Goal: Transaction & Acquisition: Purchase product/service

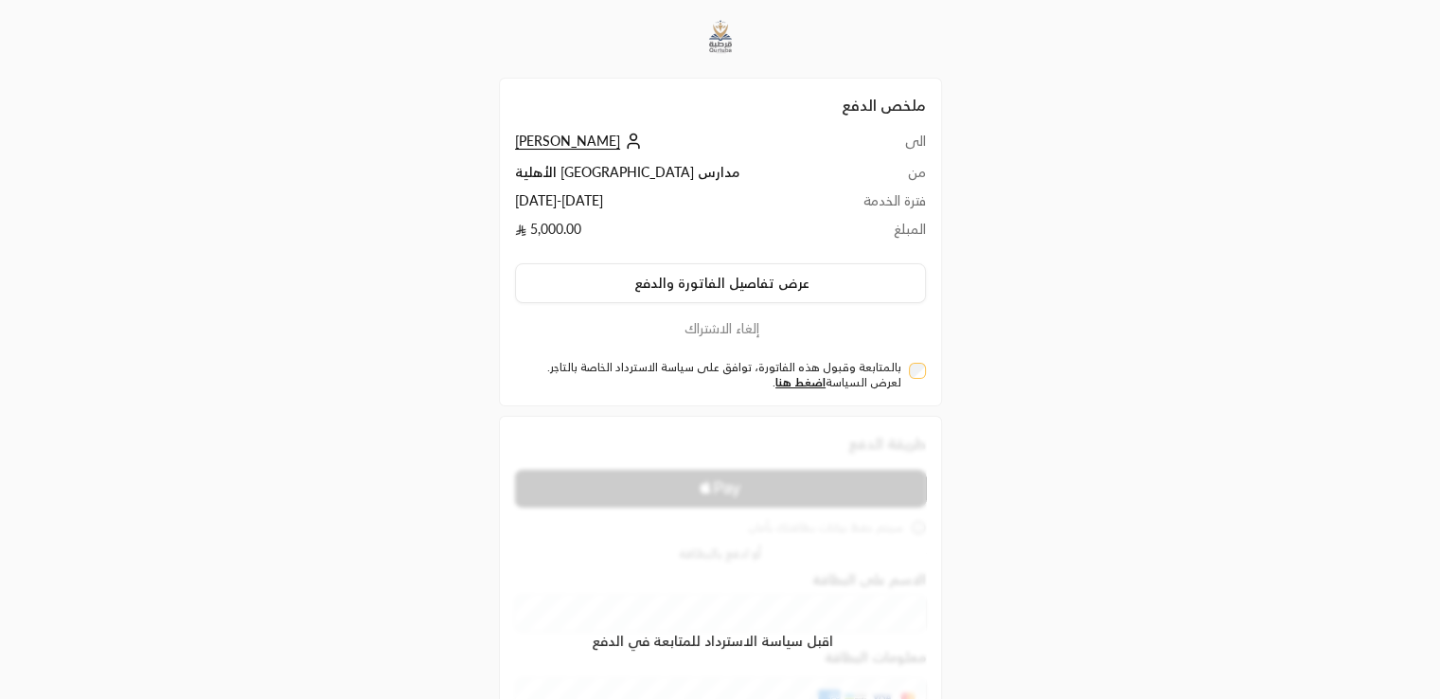
click at [924, 376] on div "بالمتابعة وقبول هذه الفاتورة، توافق على سياسة الاسترداد الخاصة بالتاجر. لعرض ال…" at bounding box center [720, 375] width 411 height 30
click at [924, 375] on div "بالمتابعة وقبول هذه الفاتورة، توافق على سياسة الاسترداد الخاصة بالتاجر. لعرض ال…" at bounding box center [720, 375] width 411 height 30
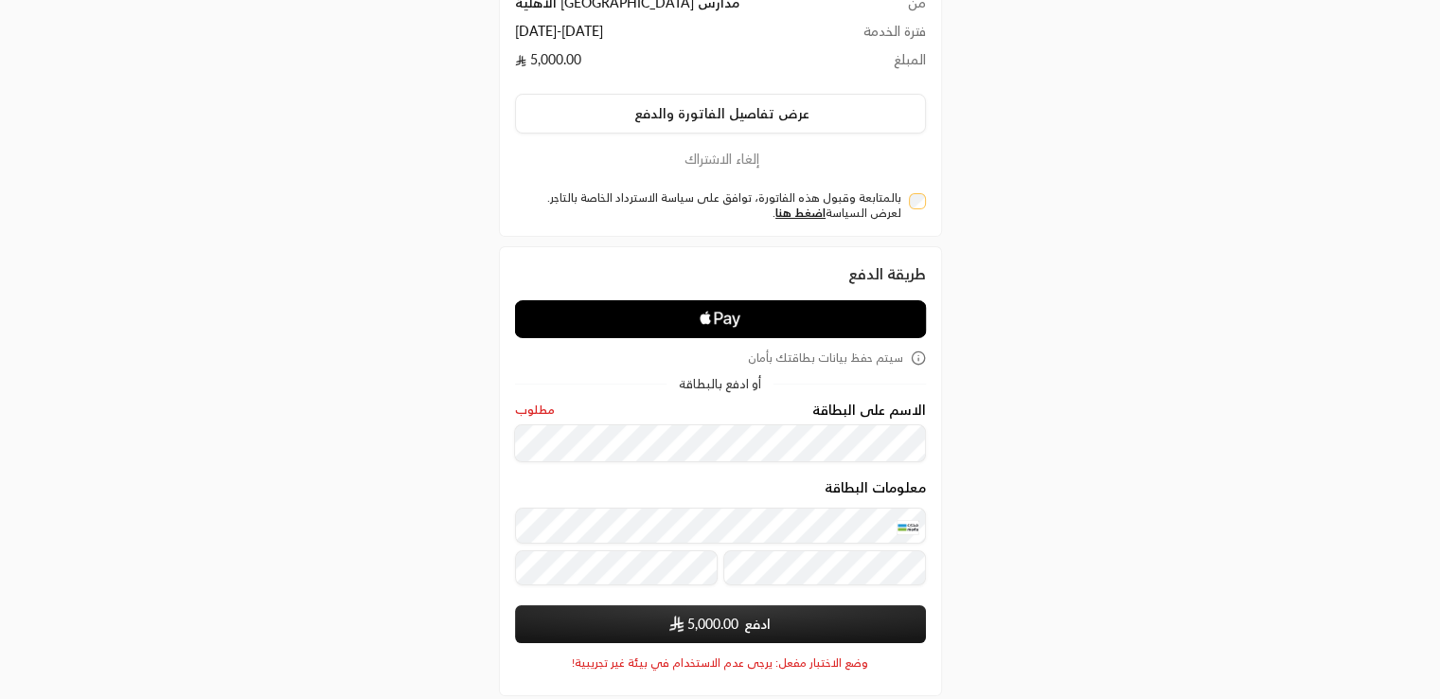
scroll to position [263, 0]
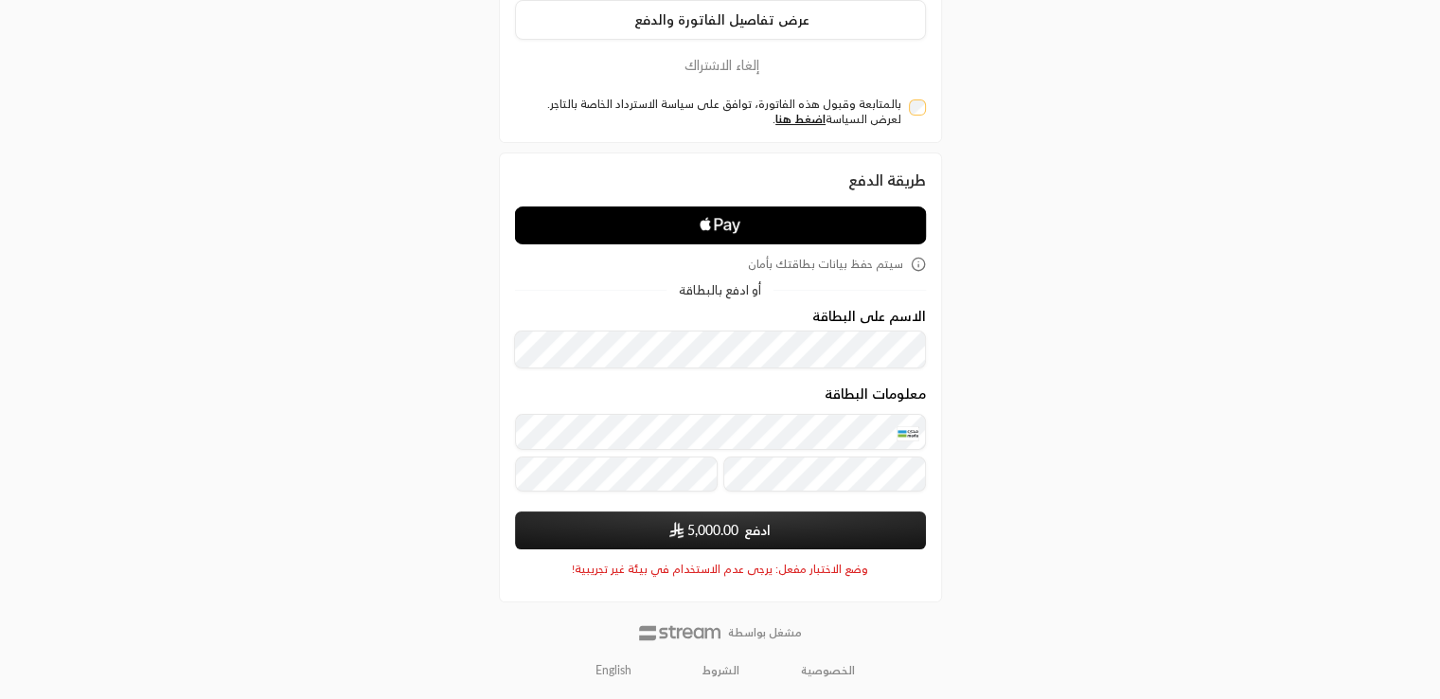
click at [701, 526] on span "5,000.00" at bounding box center [713, 530] width 51 height 19
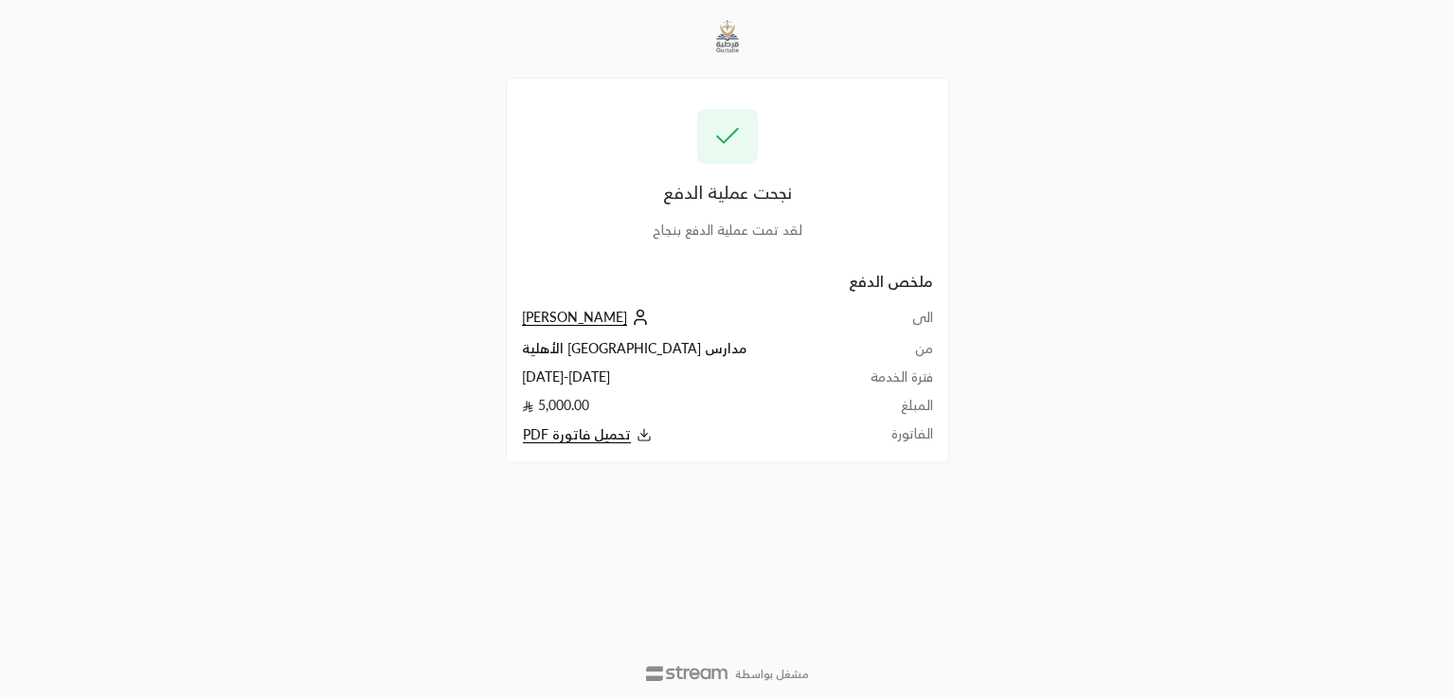
click at [604, 439] on span "تحميل فاتورة PDF" at bounding box center [577, 434] width 108 height 17
click at [563, 315] on span "[PERSON_NAME]" at bounding box center [574, 317] width 105 height 17
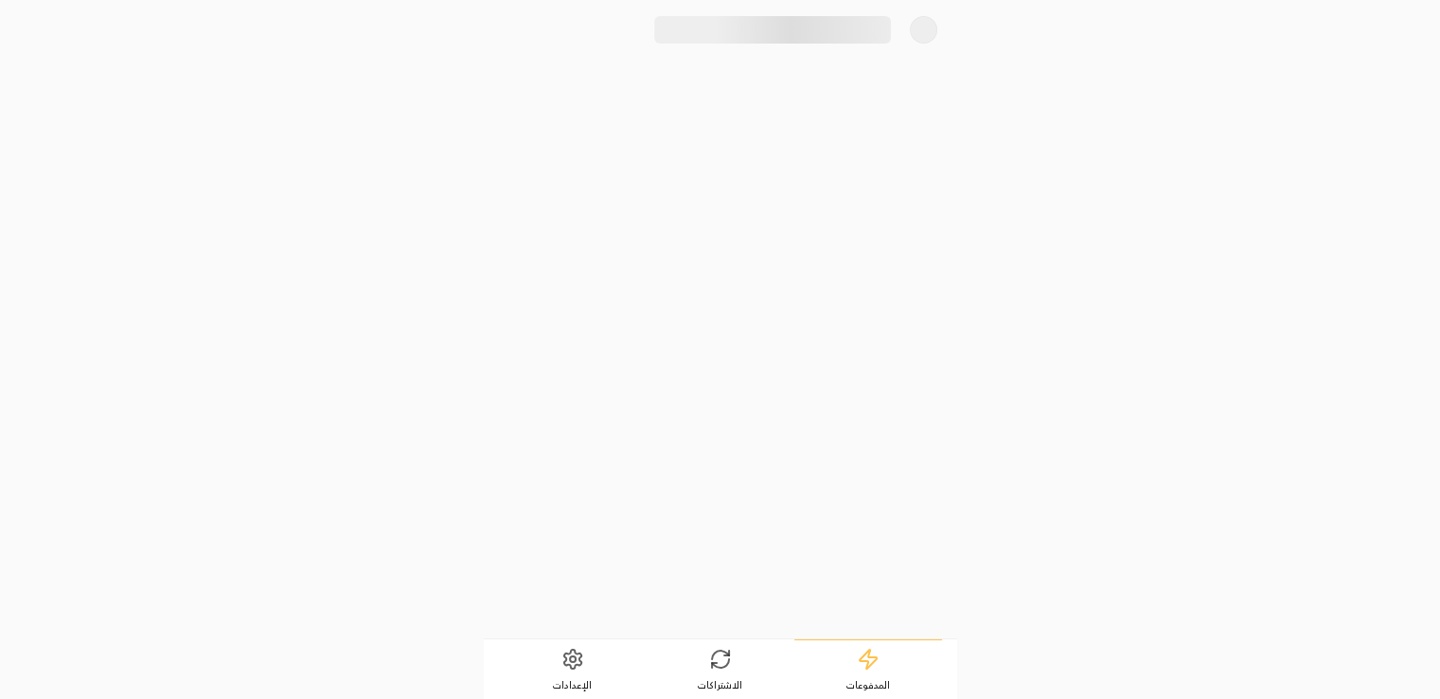
click at [577, 678] on span "الإعدادات" at bounding box center [572, 684] width 39 height 13
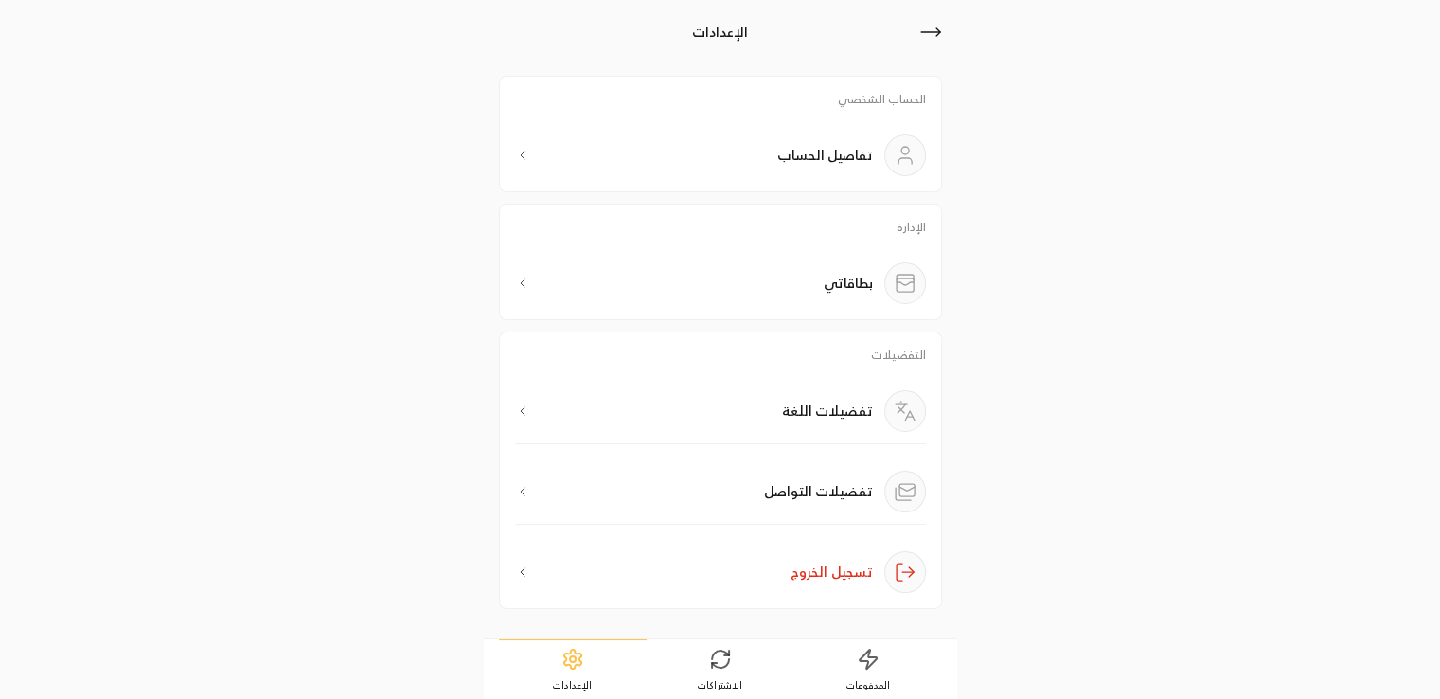
click at [778, 414] on div "تفضيلات اللغة" at bounding box center [720, 417] width 411 height 54
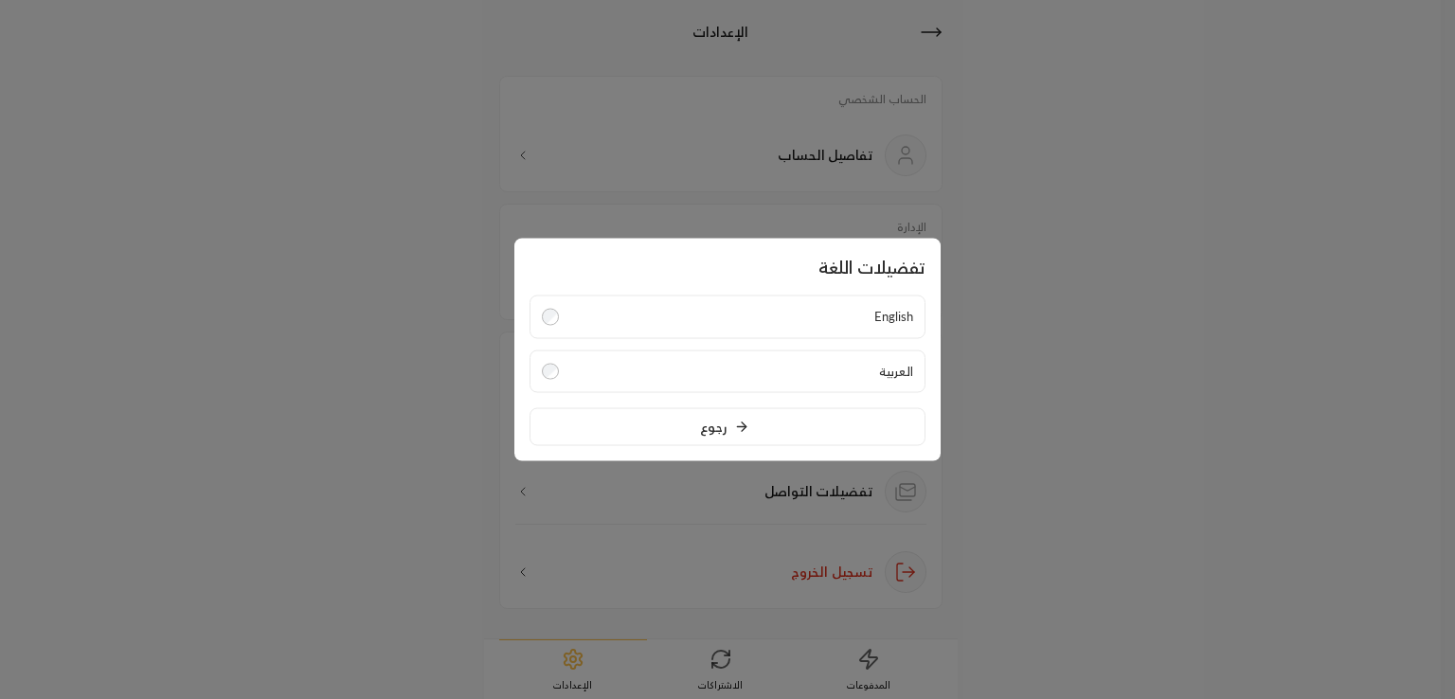
click at [767, 321] on label "English" at bounding box center [727, 317] width 396 height 44
